Goal: Task Accomplishment & Management: Use online tool/utility

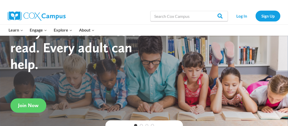
scroll to position [26, 0]
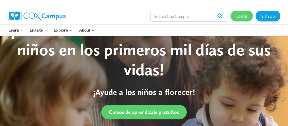
click at [239, 17] on link "Log In" at bounding box center [241, 16] width 22 height 11
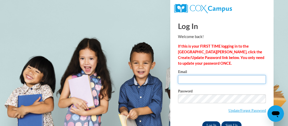
type input "ltsmith@lccaa.net"
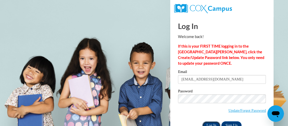
click at [206, 123] on input "Log In" at bounding box center [211, 125] width 18 height 8
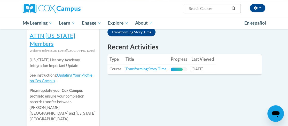
scroll to position [155, 0]
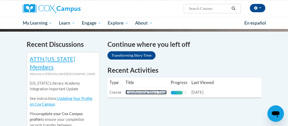
click at [133, 90] on link "Transforming Story Time" at bounding box center [145, 92] width 41 height 4
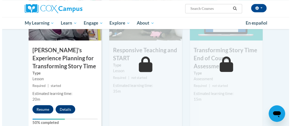
scroll to position [490, 0]
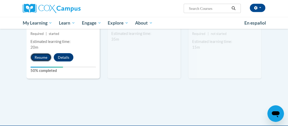
click at [40, 57] on button "Resume" at bounding box center [40, 57] width 21 height 8
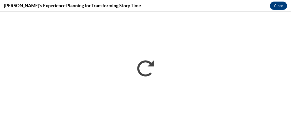
scroll to position [0, 0]
